Goal: Transaction & Acquisition: Purchase product/service

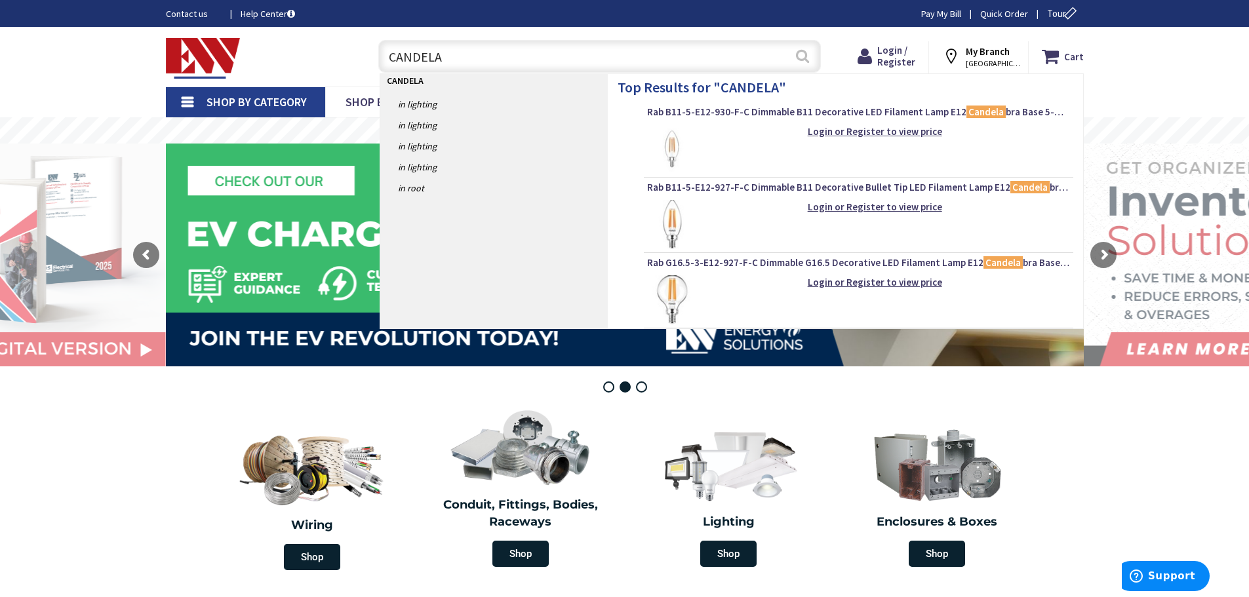
type input "CANDELA"
click at [806, 56] on button "Search" at bounding box center [802, 56] width 17 height 30
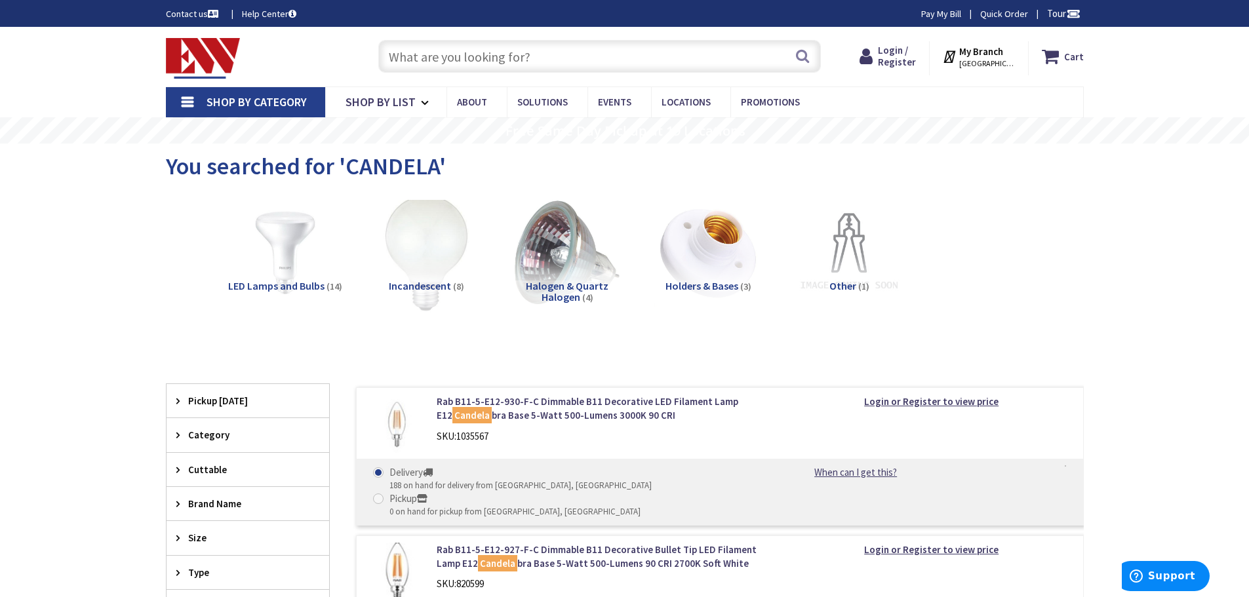
click at [429, 268] on img at bounding box center [426, 252] width 119 height 119
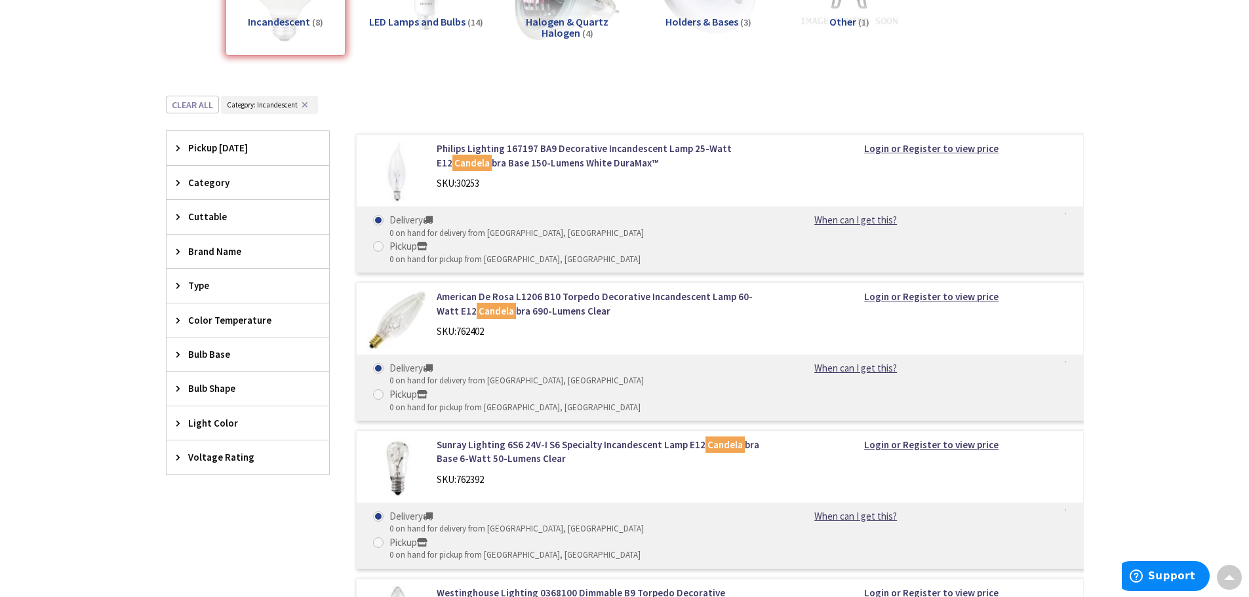
scroll to position [229, 0]
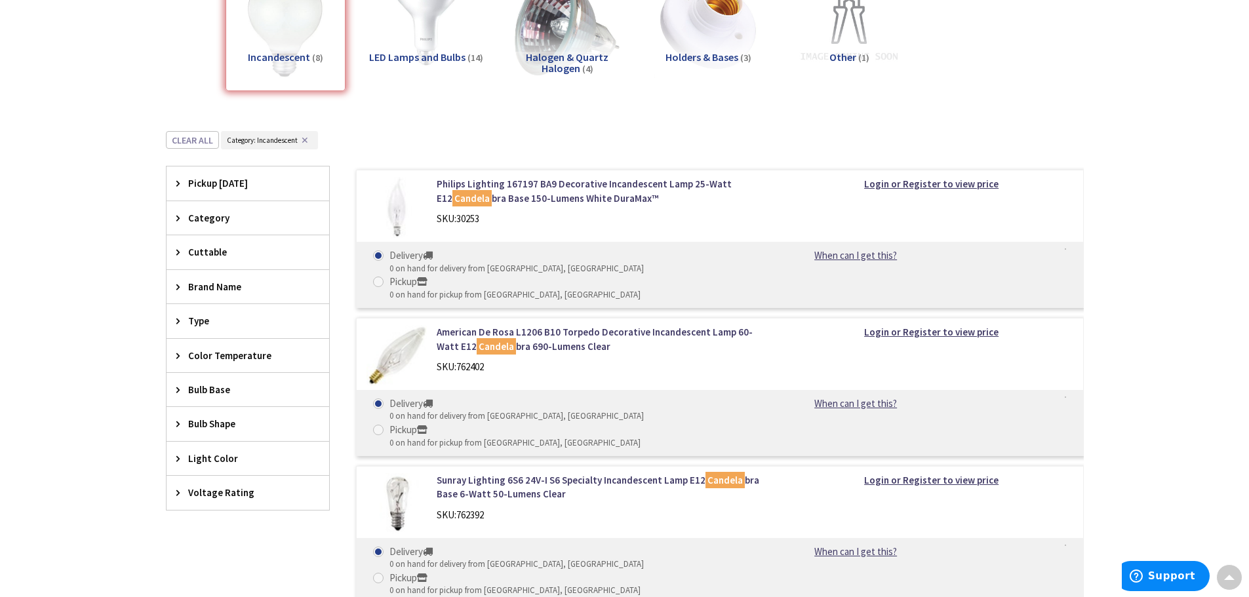
click at [184, 183] on icon at bounding box center [181, 183] width 10 height 10
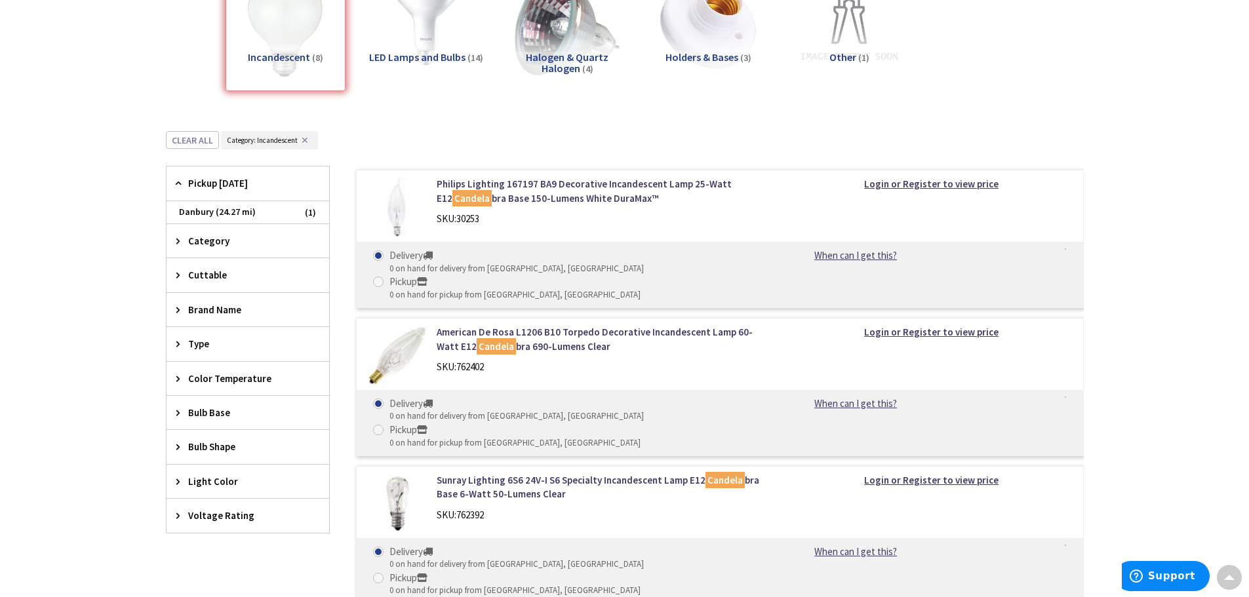
click at [184, 183] on icon at bounding box center [181, 183] width 10 height 10
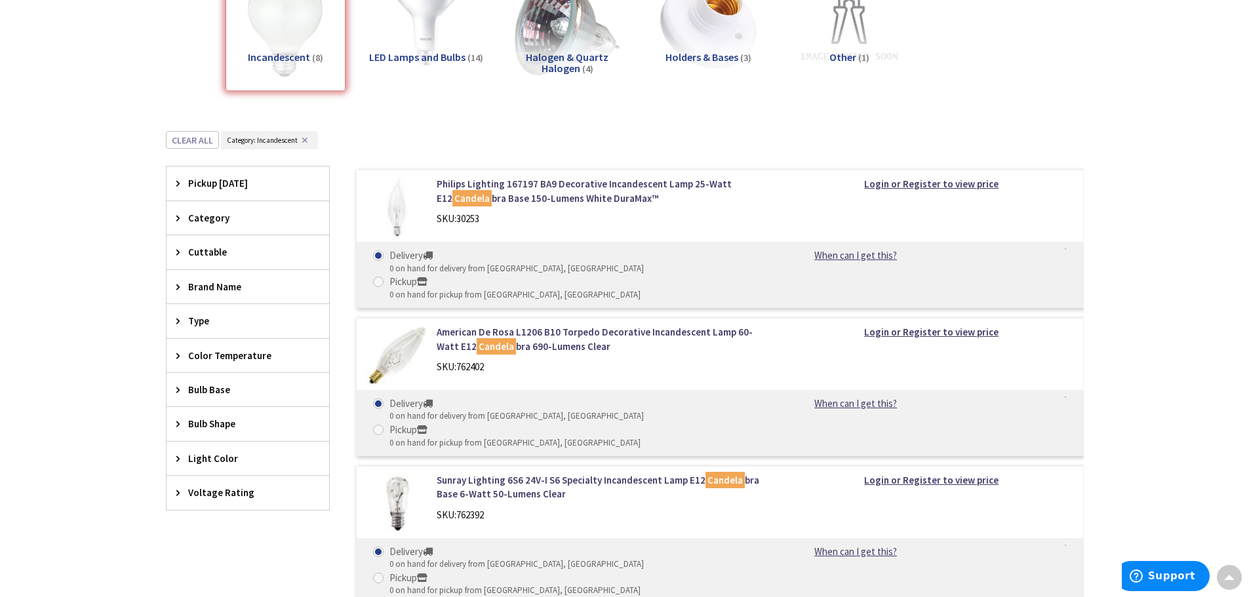
click at [171, 214] on div "Category" at bounding box center [248, 217] width 163 height 33
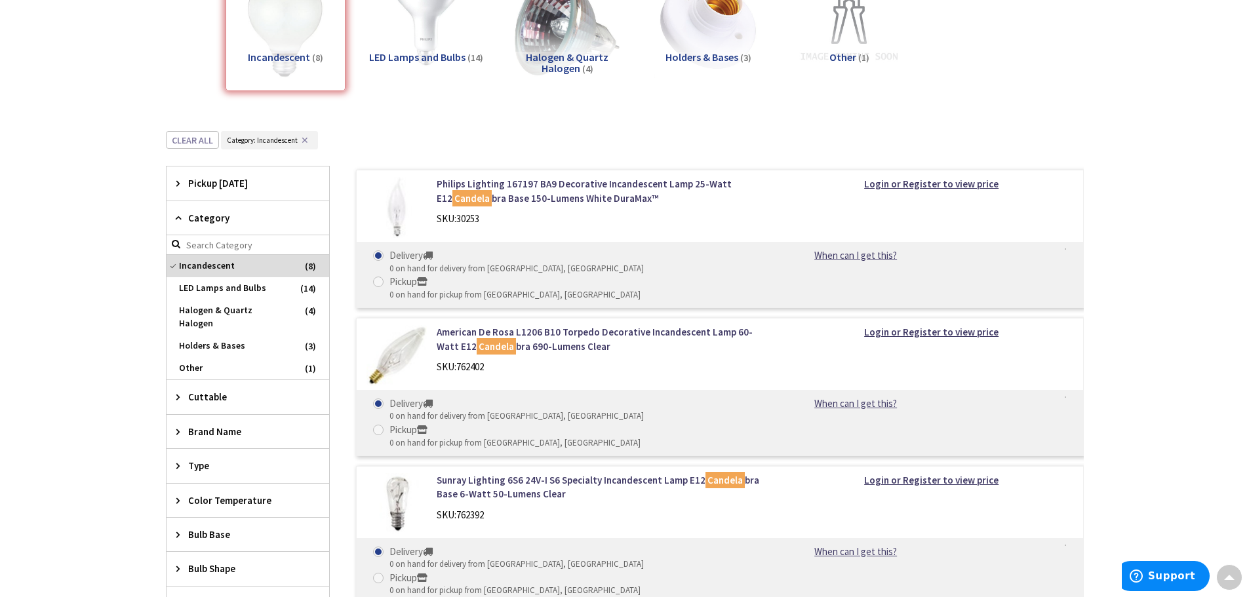
click at [171, 214] on div "Category" at bounding box center [248, 218] width 163 height 34
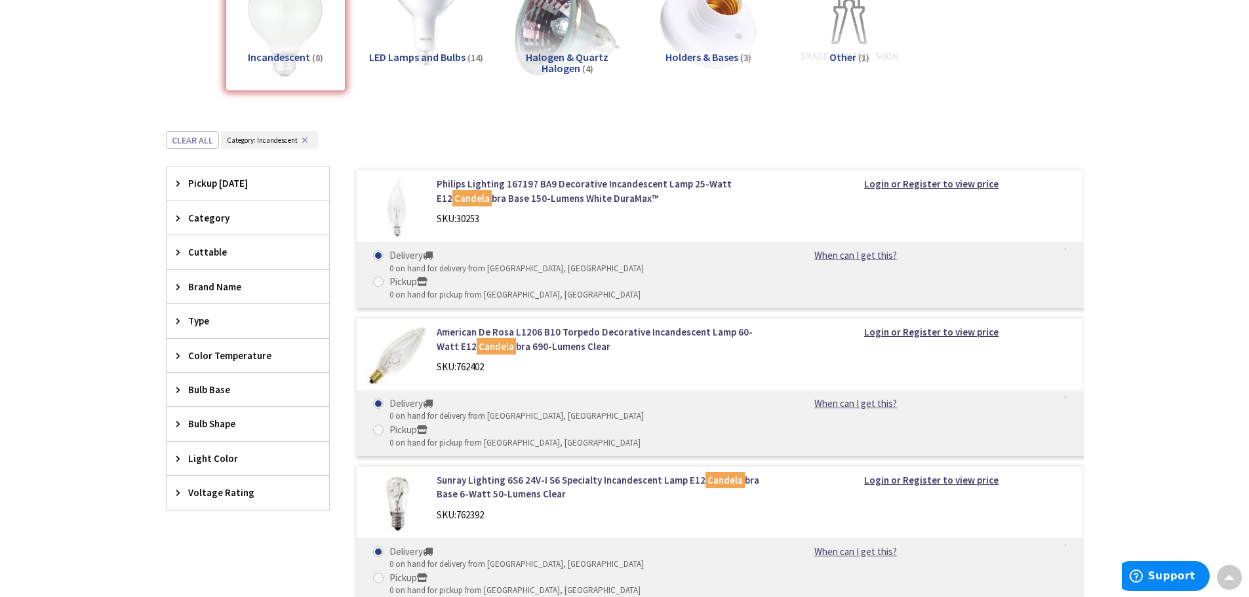
click at [172, 494] on div "Voltage Rating" at bounding box center [248, 492] width 163 height 33
click at [172, 494] on div "Voltage Rating" at bounding box center [248, 493] width 163 height 34
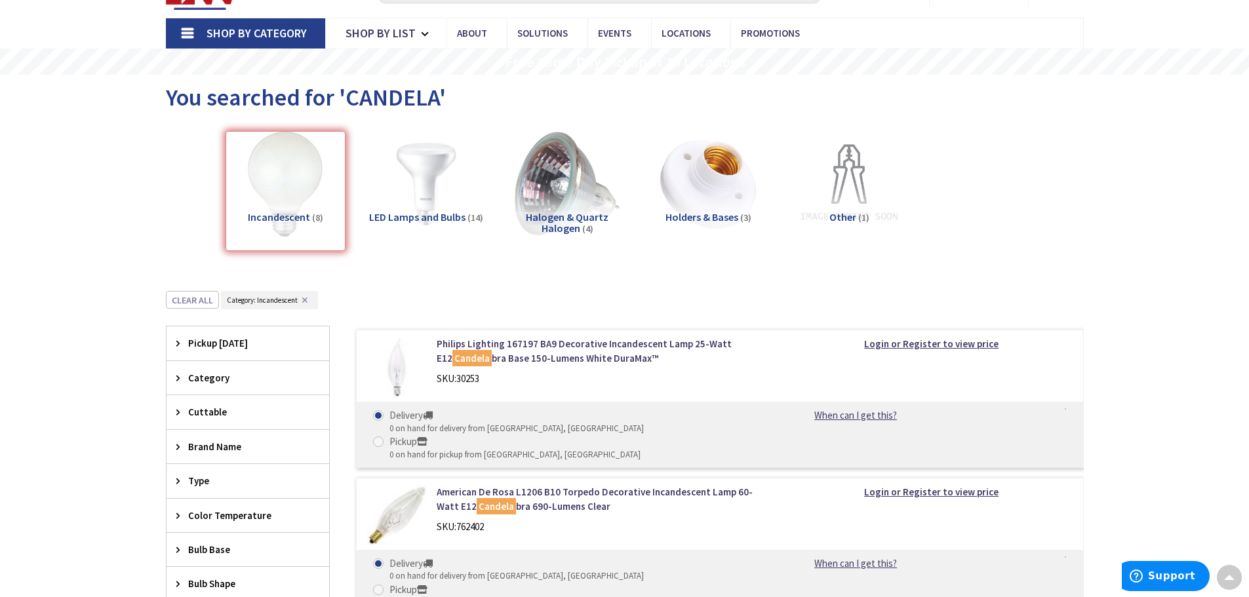
scroll to position [32, 0]
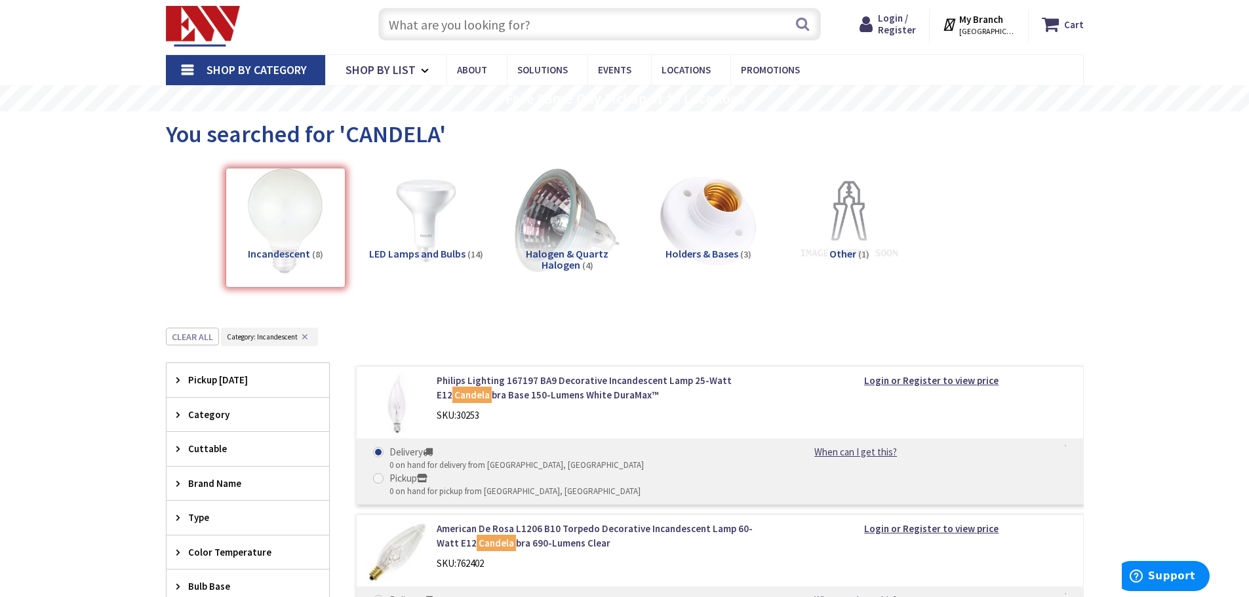
click at [418, 251] on span "LED Lamps and Bulbs" at bounding box center [417, 253] width 96 height 13
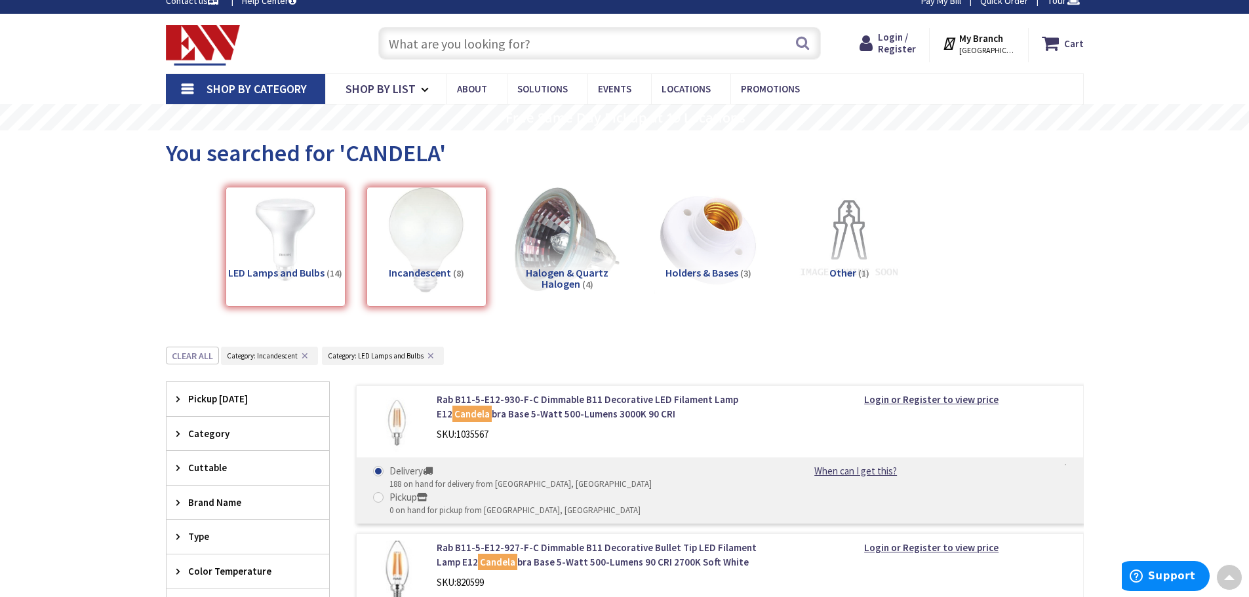
scroll to position [0, 0]
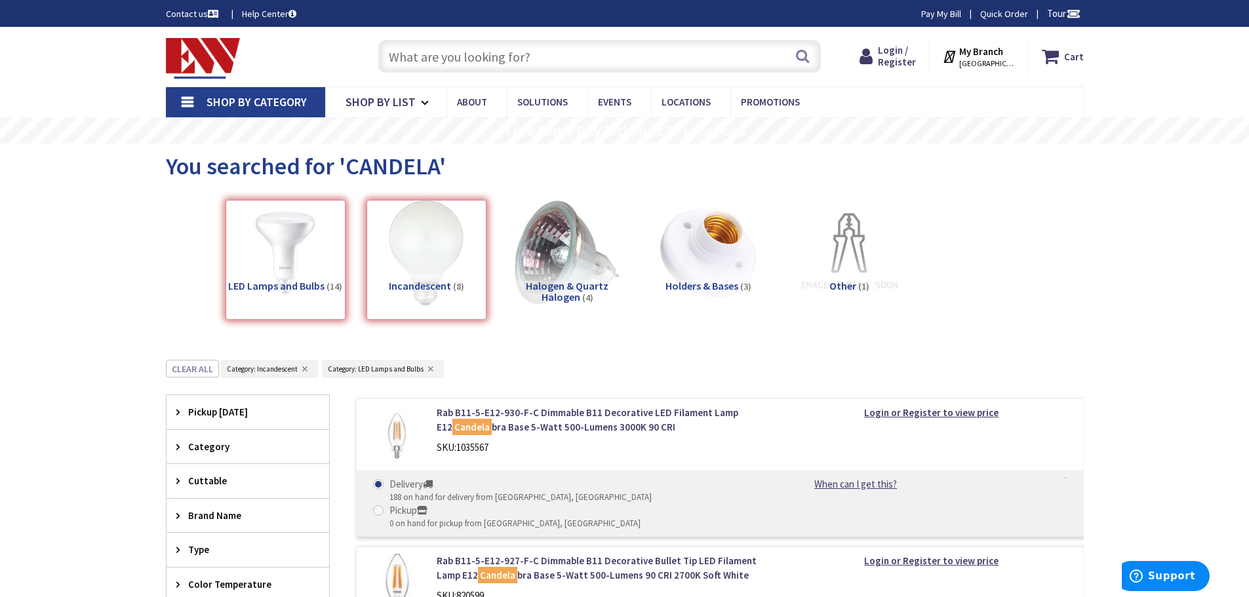
click at [433, 60] on input "text" at bounding box center [599, 56] width 443 height 33
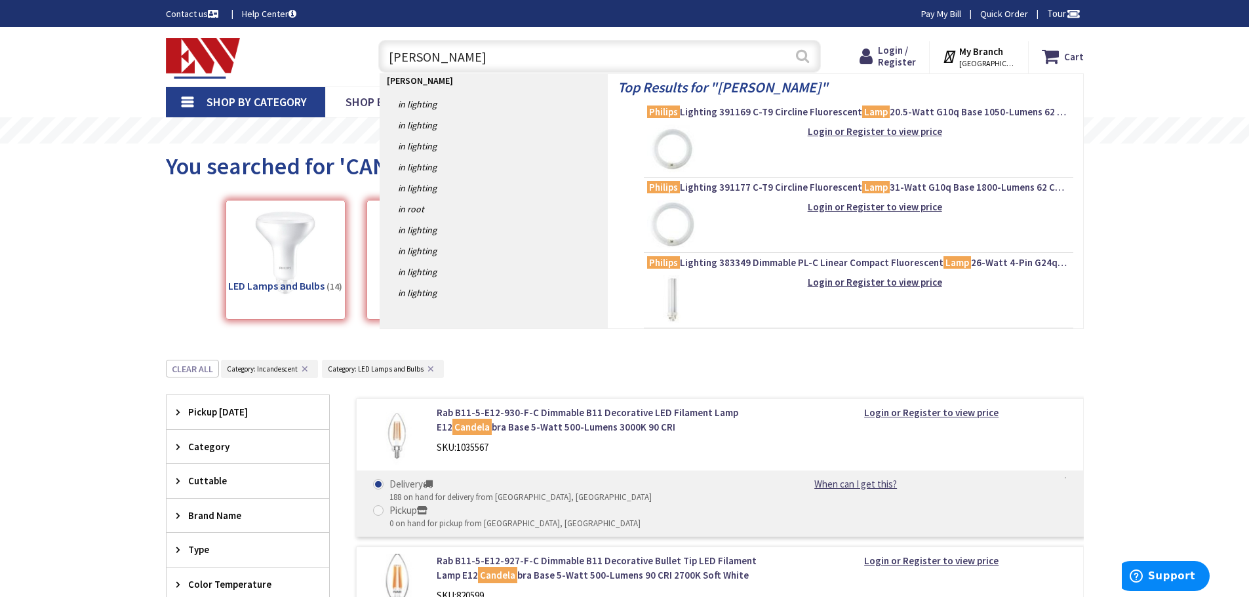
type input "PHILIP BULB"
click at [803, 62] on button "Search" at bounding box center [802, 56] width 17 height 30
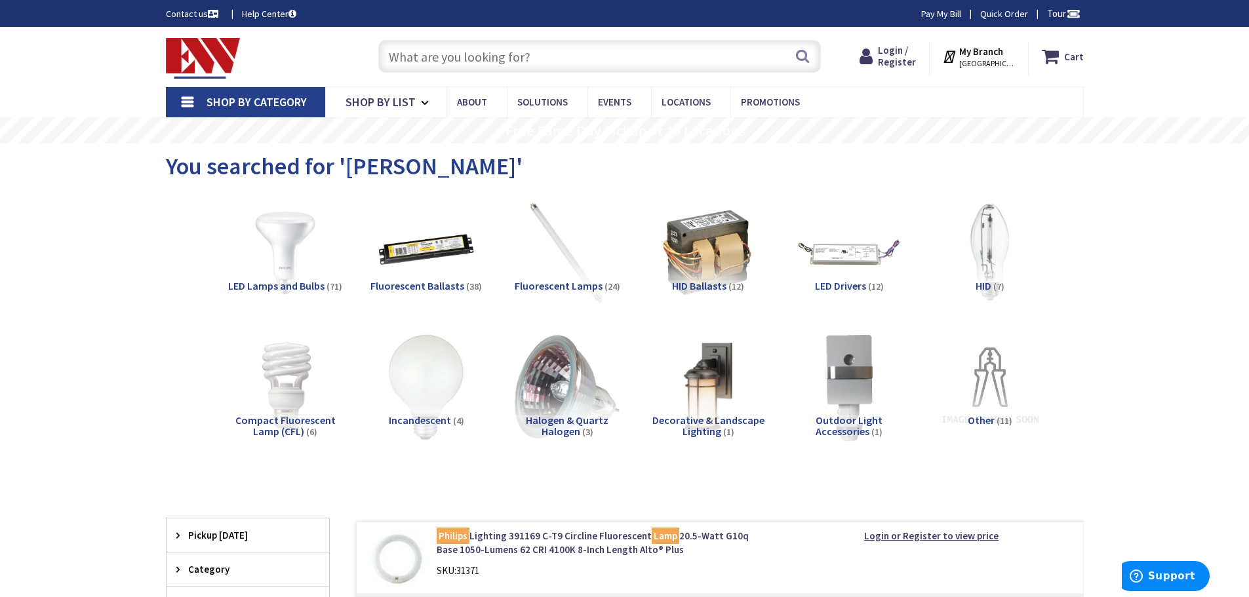
click at [512, 59] on input "text" at bounding box center [599, 56] width 443 height 33
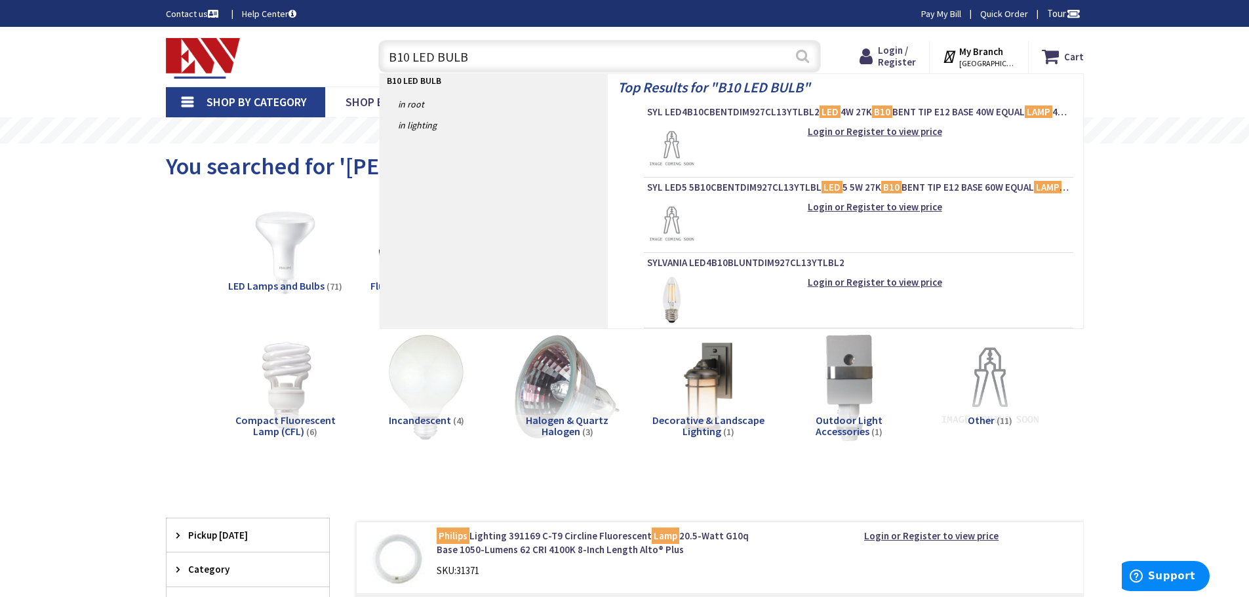
type input "B10 LED BULB"
click at [811, 62] on button "Search" at bounding box center [802, 56] width 17 height 30
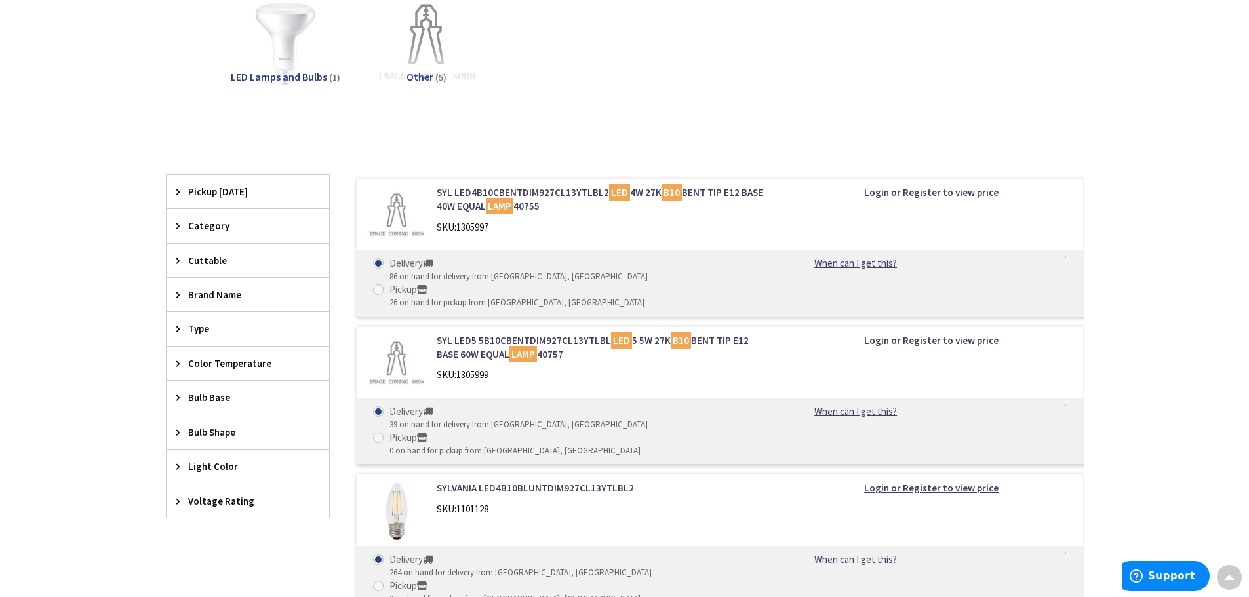
scroll to position [199, 0]
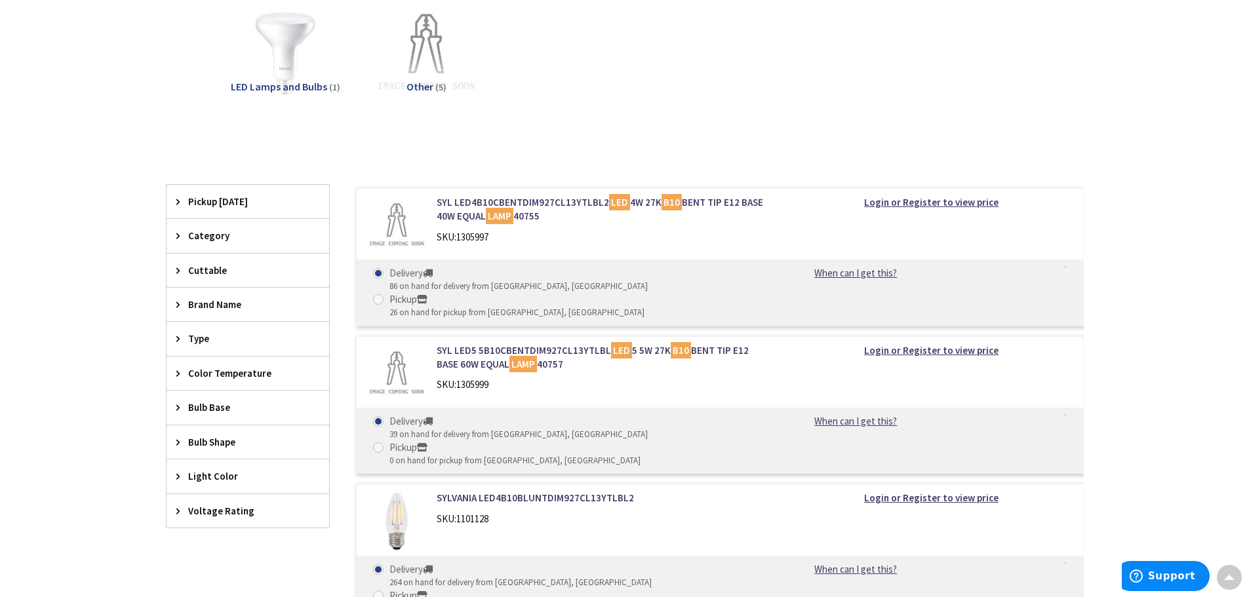
click at [386, 491] on img at bounding box center [397, 521] width 61 height 61
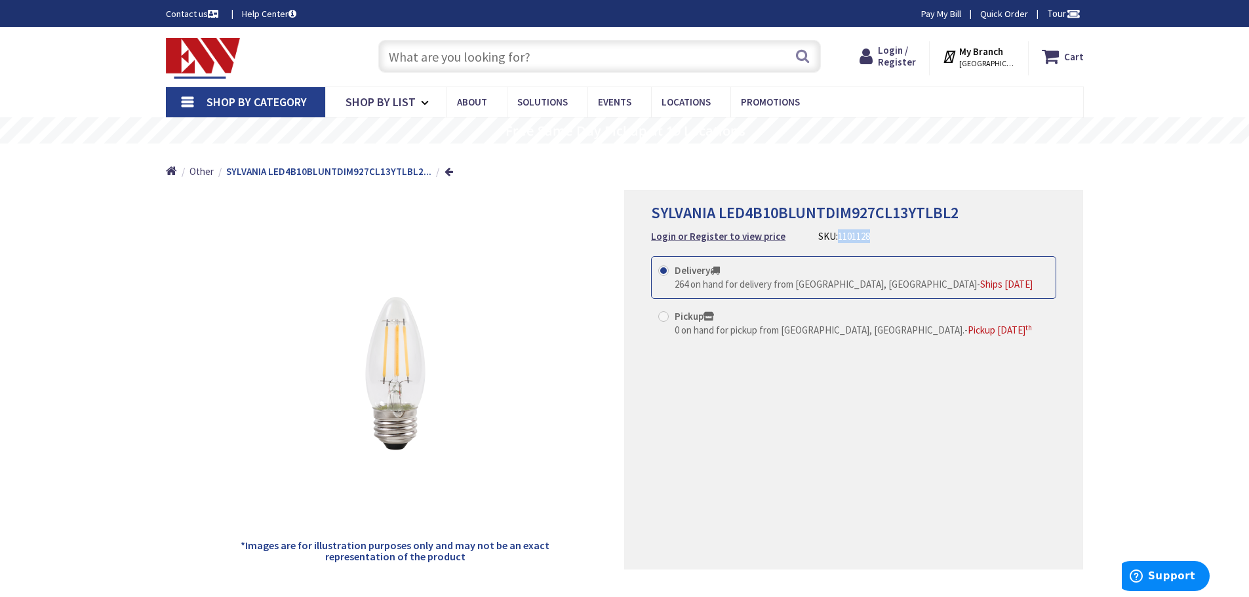
drag, startPoint x: 865, startPoint y: 238, endPoint x: 834, endPoint y: 243, distance: 31.3
click at [834, 243] on div "SKU: 1101128" at bounding box center [845, 237] width 52 height 14
copy span "1101128"
